Goal: Task Accomplishment & Management: Use online tool/utility

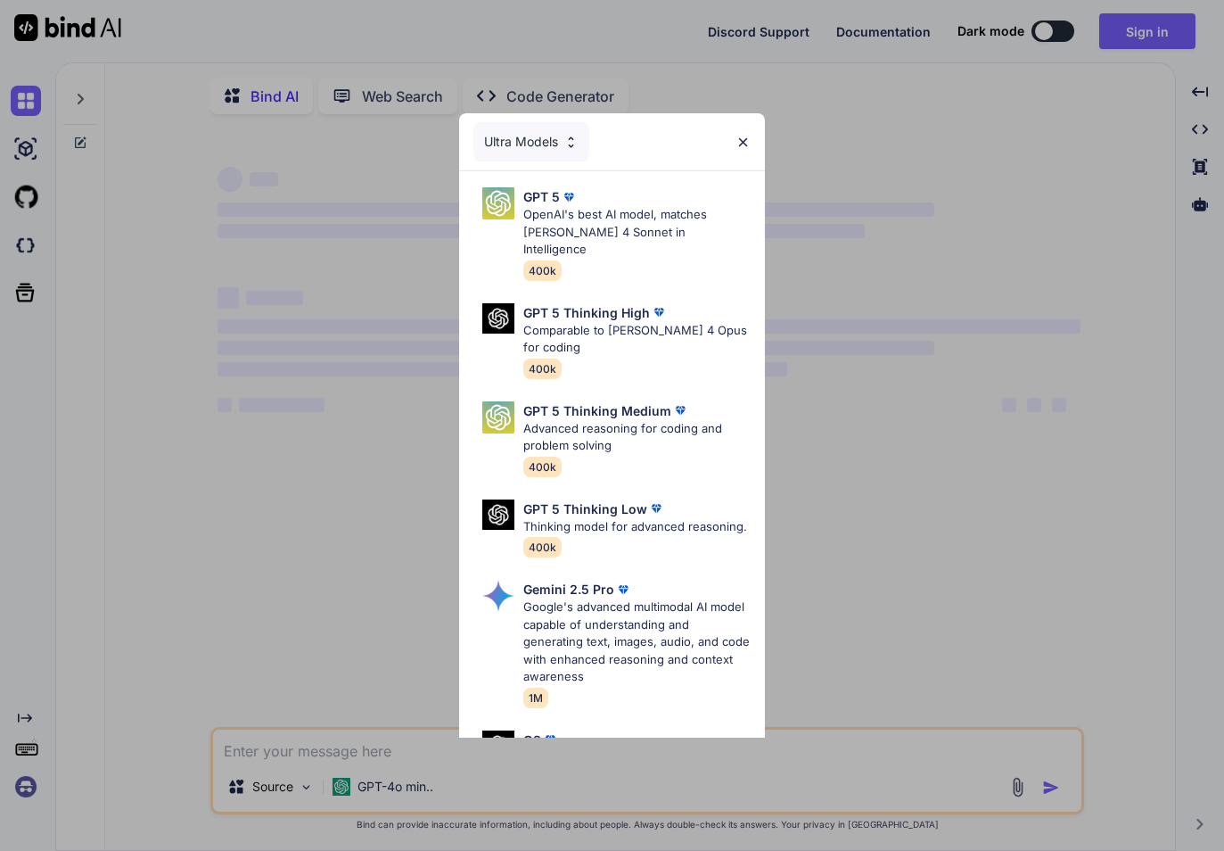
type textarea "x"
click at [728, 149] on div "Ultra Models" at bounding box center [612, 141] width 306 height 57
click at [748, 144] on img at bounding box center [743, 142] width 15 height 15
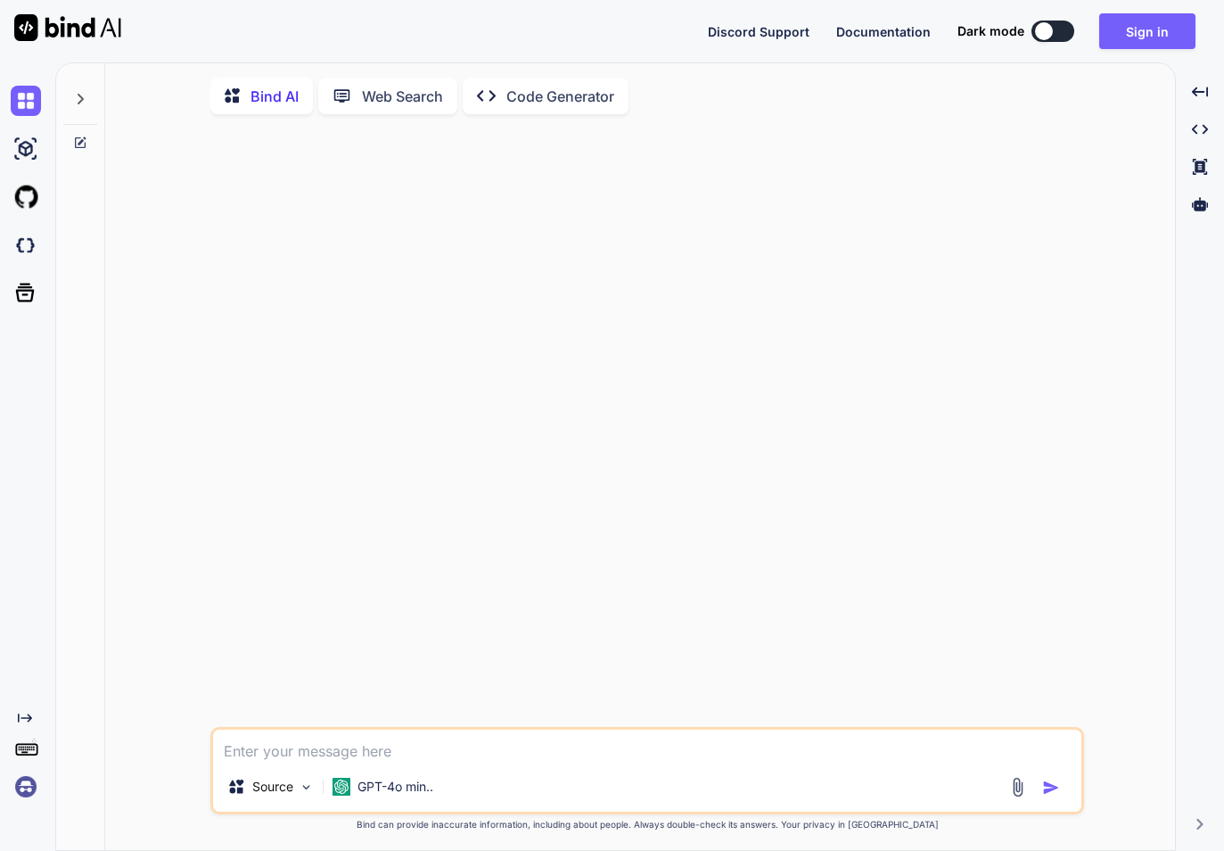
click at [1148, 18] on button "Sign in" at bounding box center [1147, 31] width 96 height 36
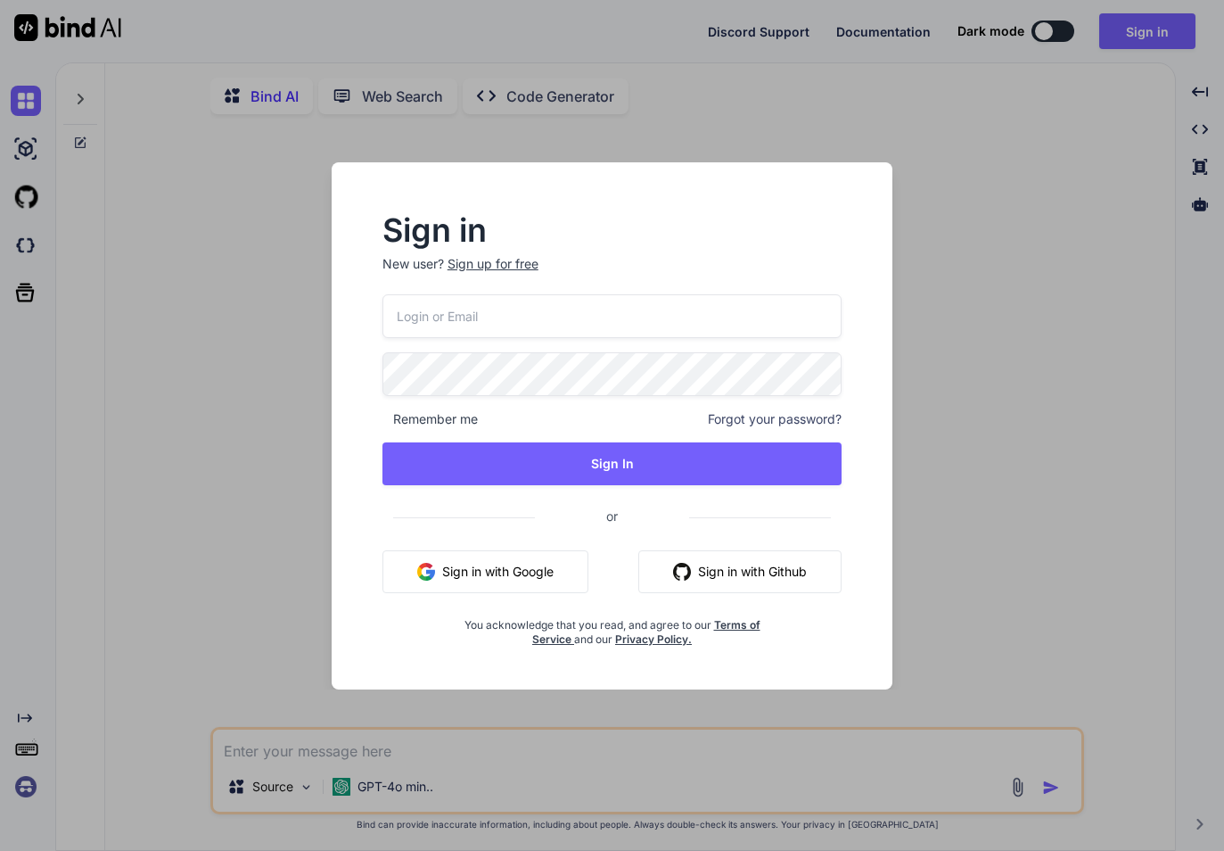
click at [597, 294] on input "email" at bounding box center [613, 316] width 460 height 44
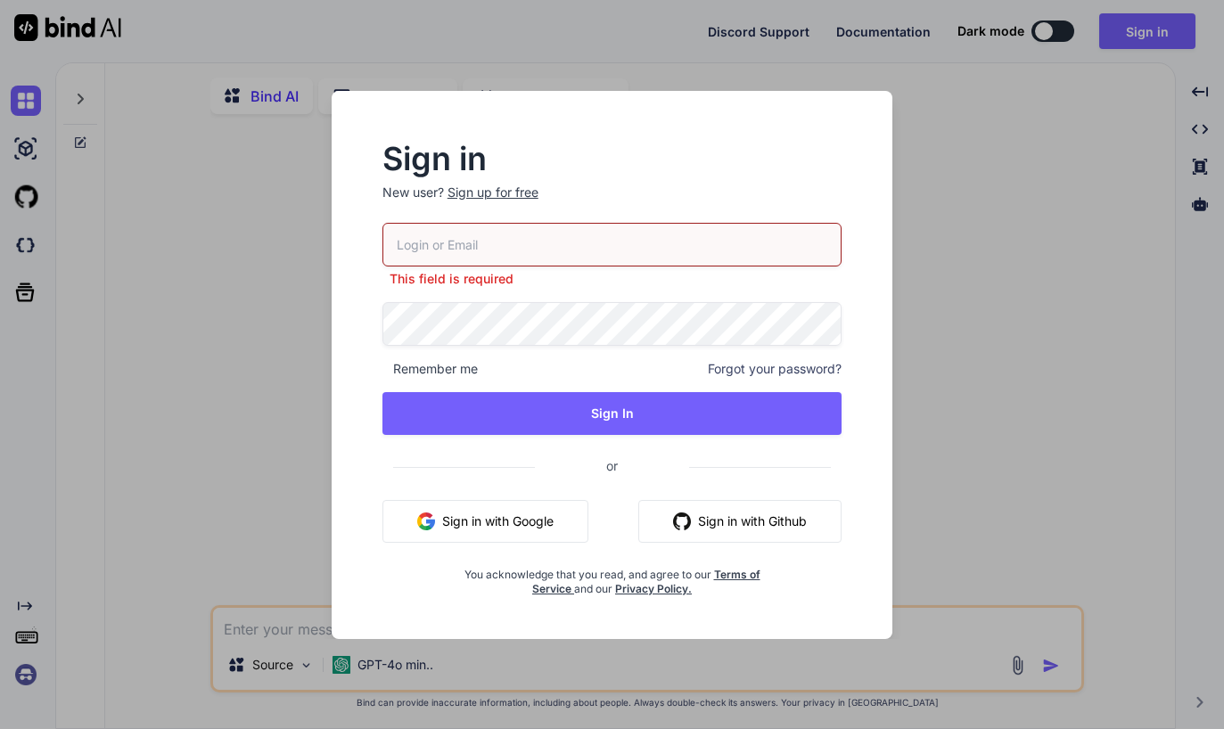
type input "[EMAIL_ADDRESS][DOMAIN_NAME]"
click at [679, 406] on button "Sign In" at bounding box center [613, 413] width 460 height 43
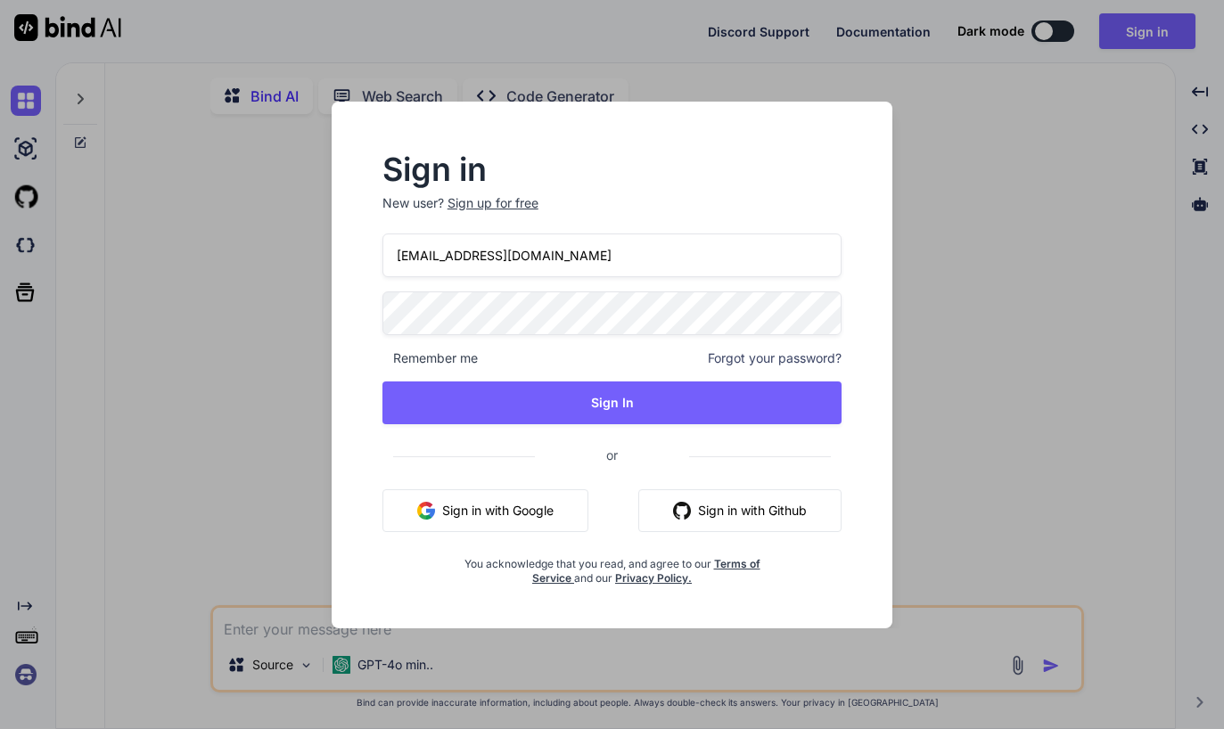
click at [641, 404] on button "Sign In" at bounding box center [613, 403] width 460 height 43
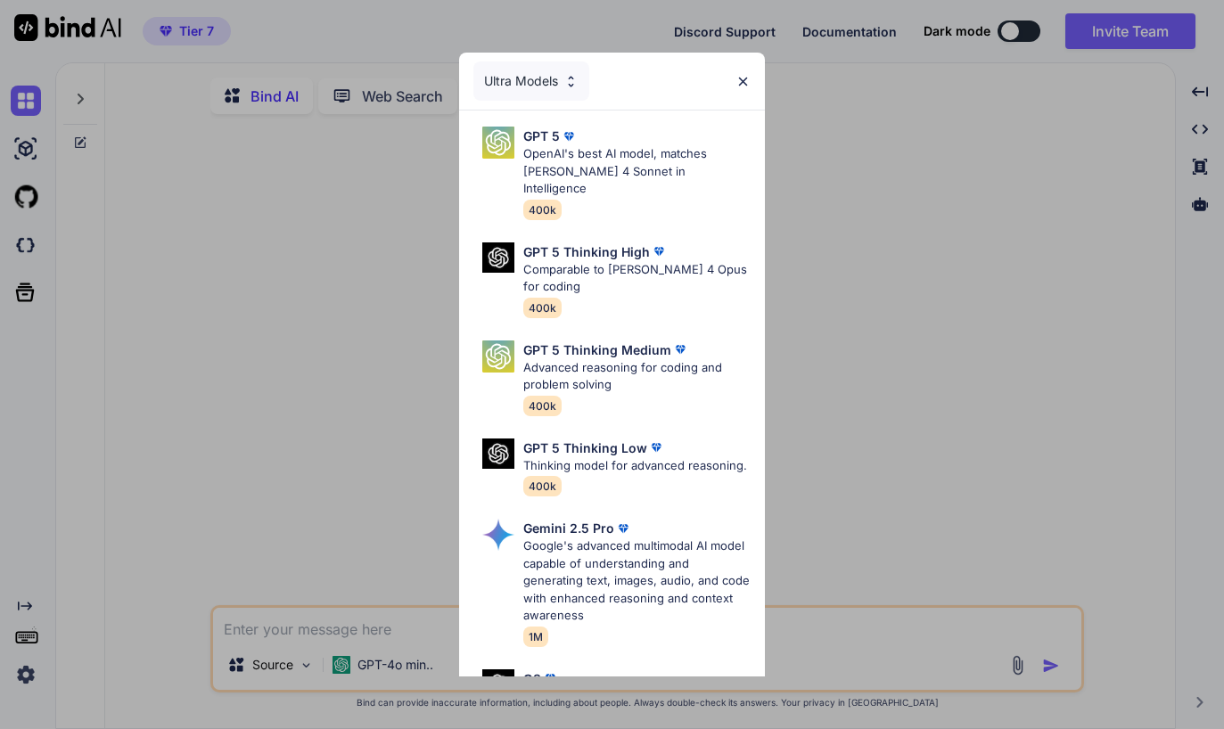
click at [743, 82] on img at bounding box center [743, 81] width 15 height 15
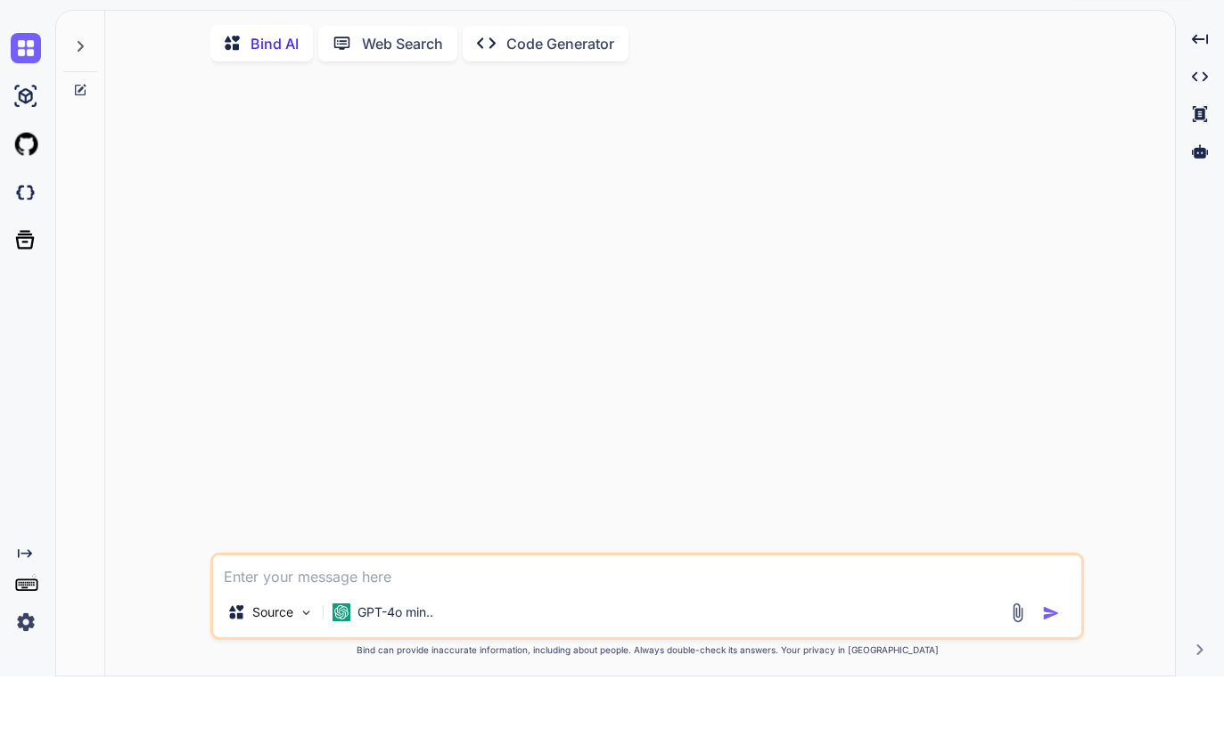
scroll to position [58, 0]
click at [22, 660] on img at bounding box center [26, 675] width 30 height 30
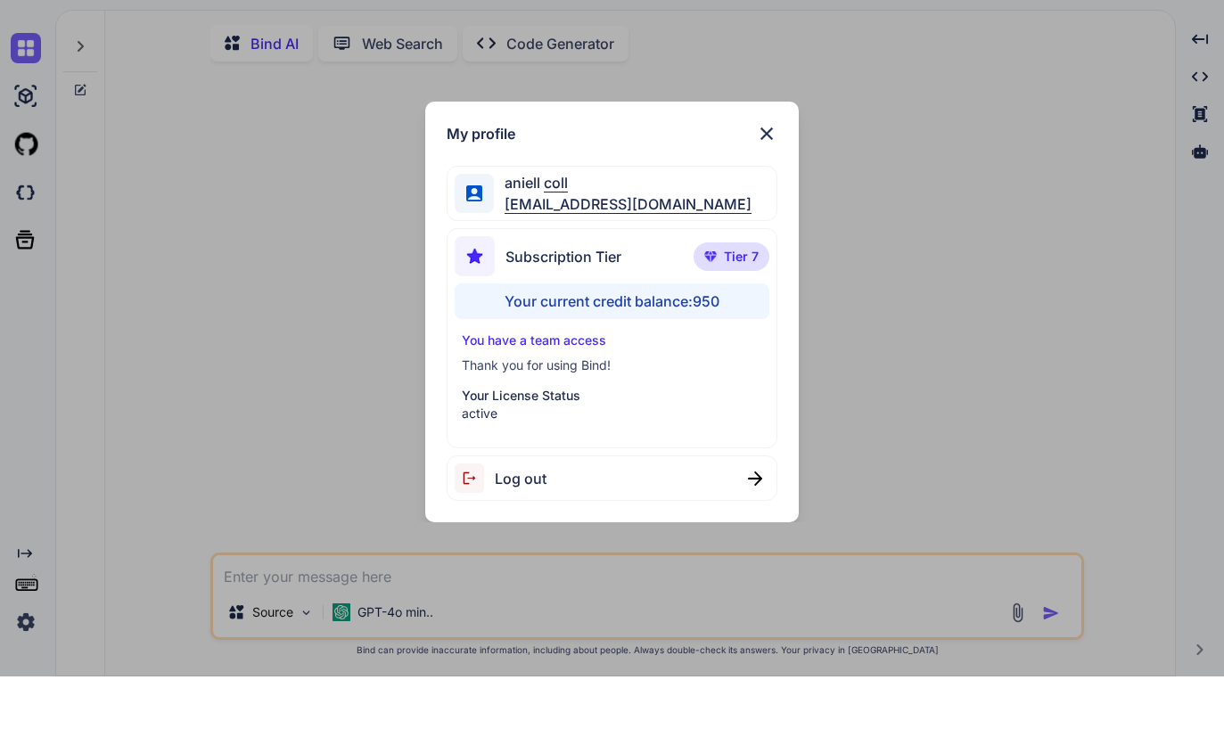
click at [770, 176] on img at bounding box center [766, 186] width 21 height 21
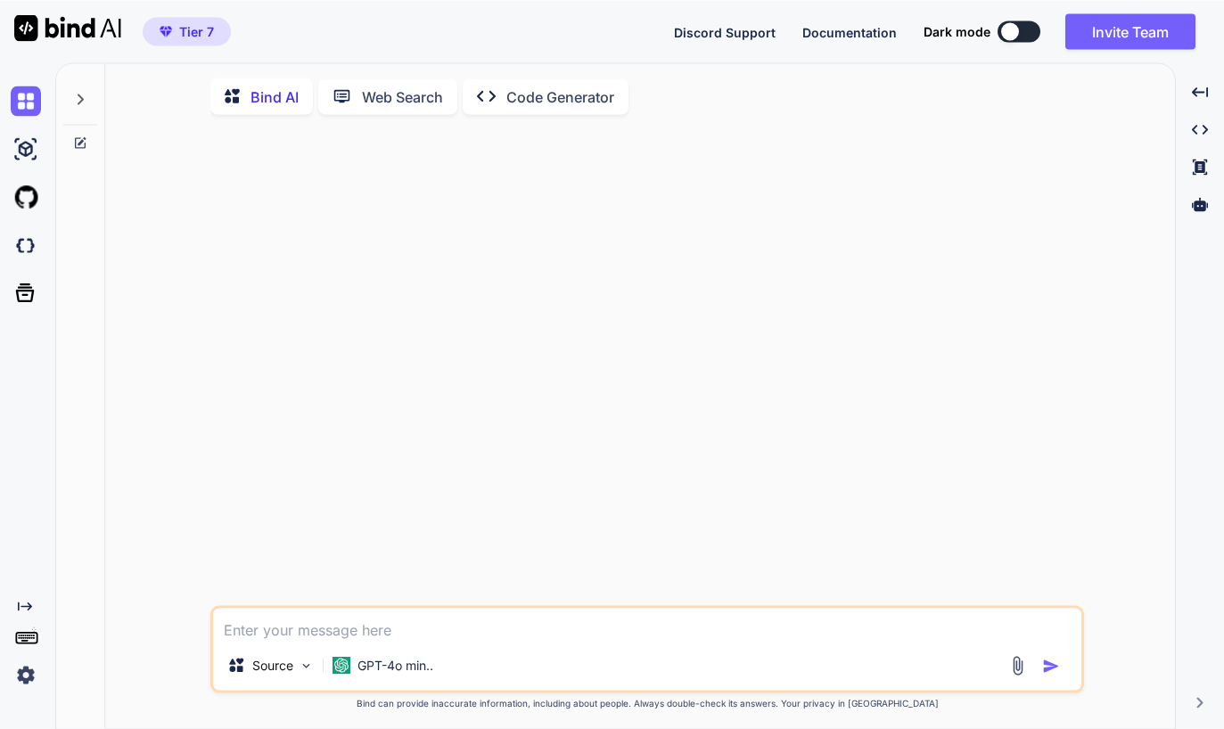
scroll to position [0, 0]
